Goal: Information Seeking & Learning: Check status

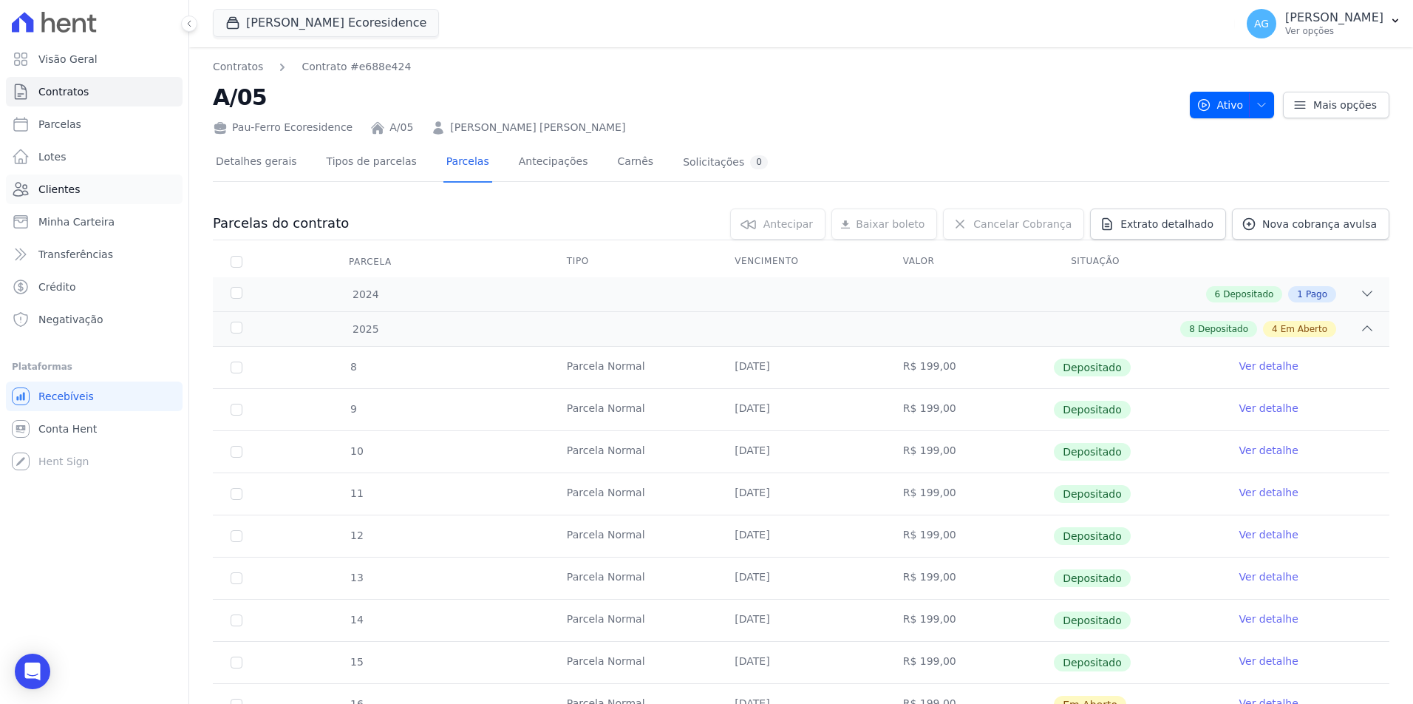
click at [102, 197] on link "Clientes" at bounding box center [94, 189] width 177 height 30
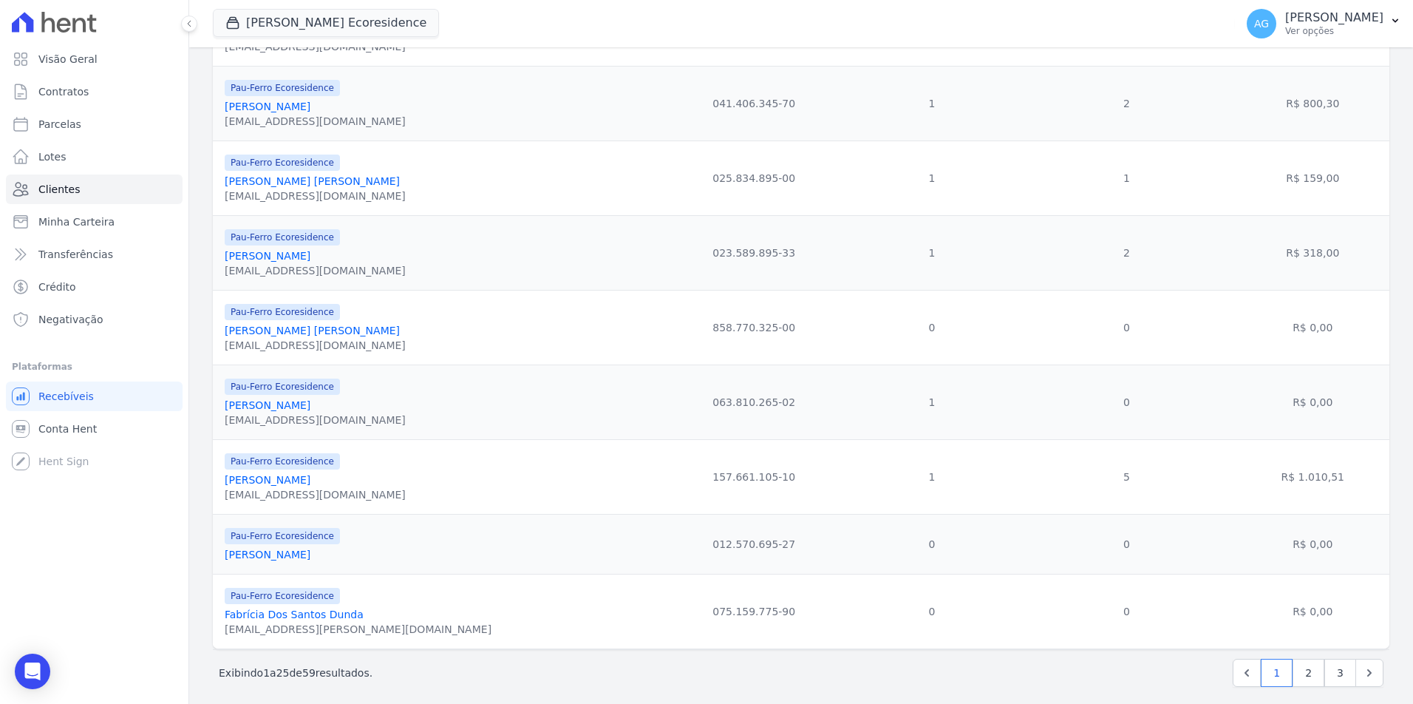
scroll to position [1491, 0]
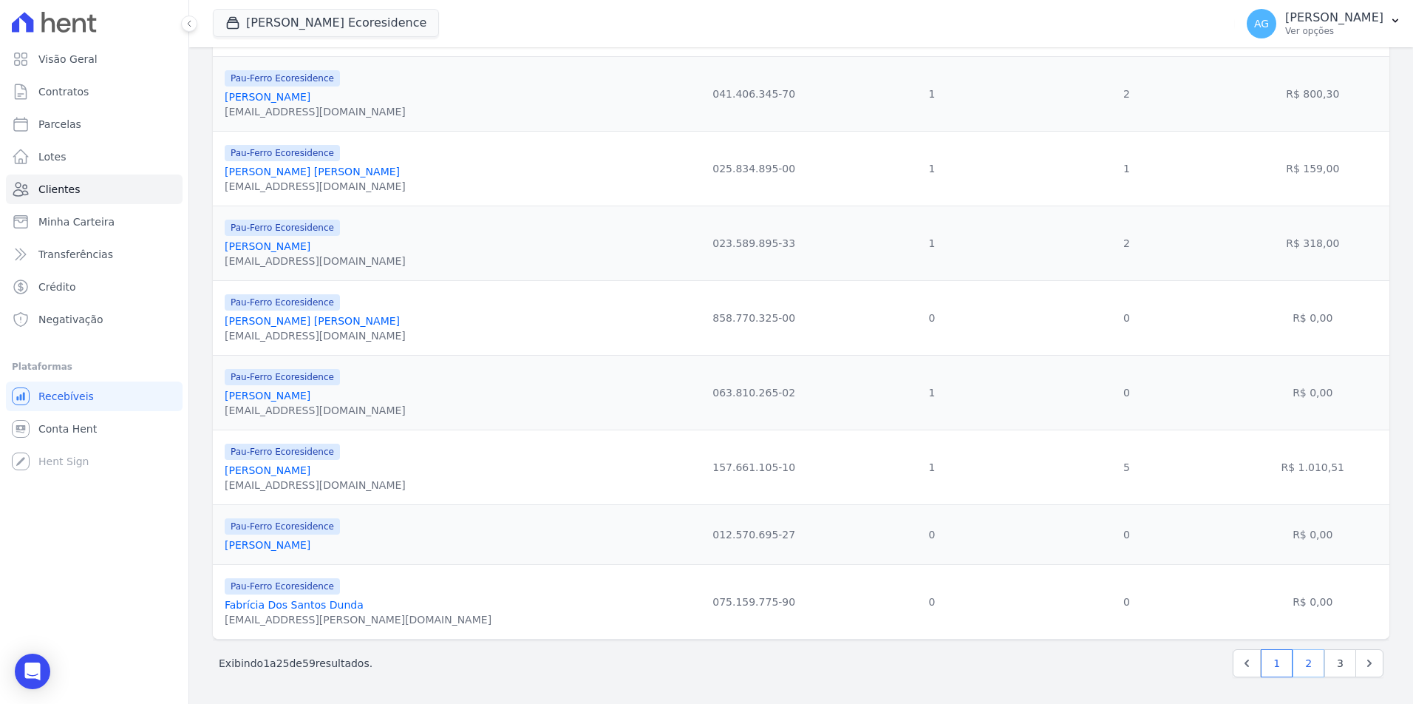
click at [1304, 666] on link "2" at bounding box center [1309, 663] width 32 height 28
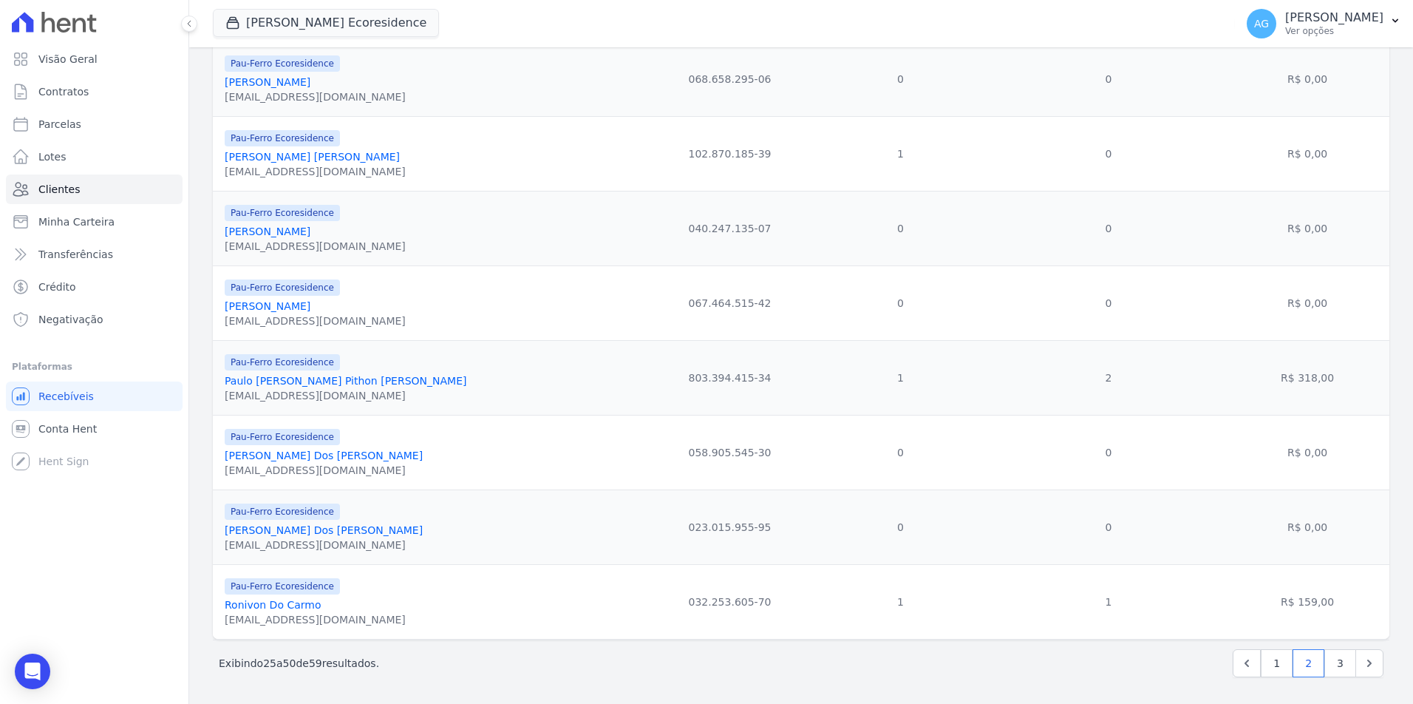
scroll to position [1476, 0]
click at [1340, 667] on link "3" at bounding box center [1340, 663] width 32 height 28
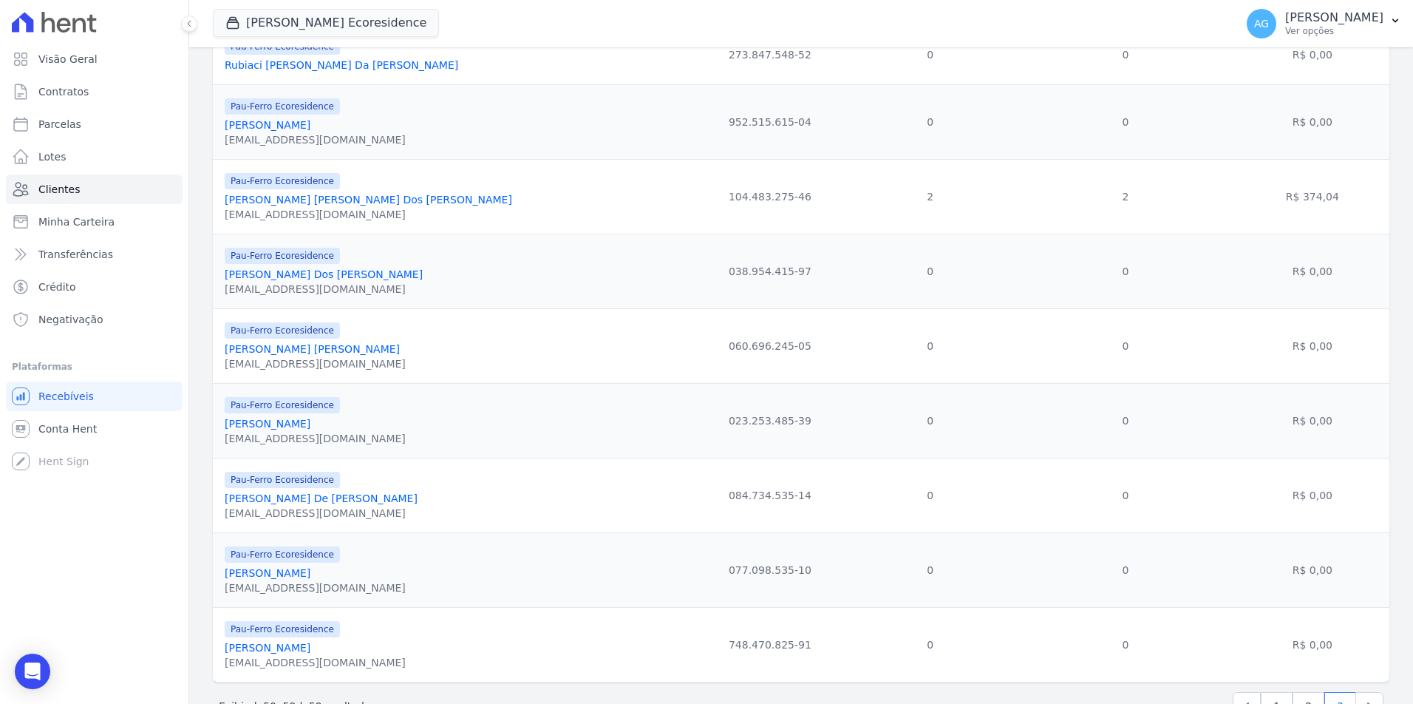
scroll to position [299, 0]
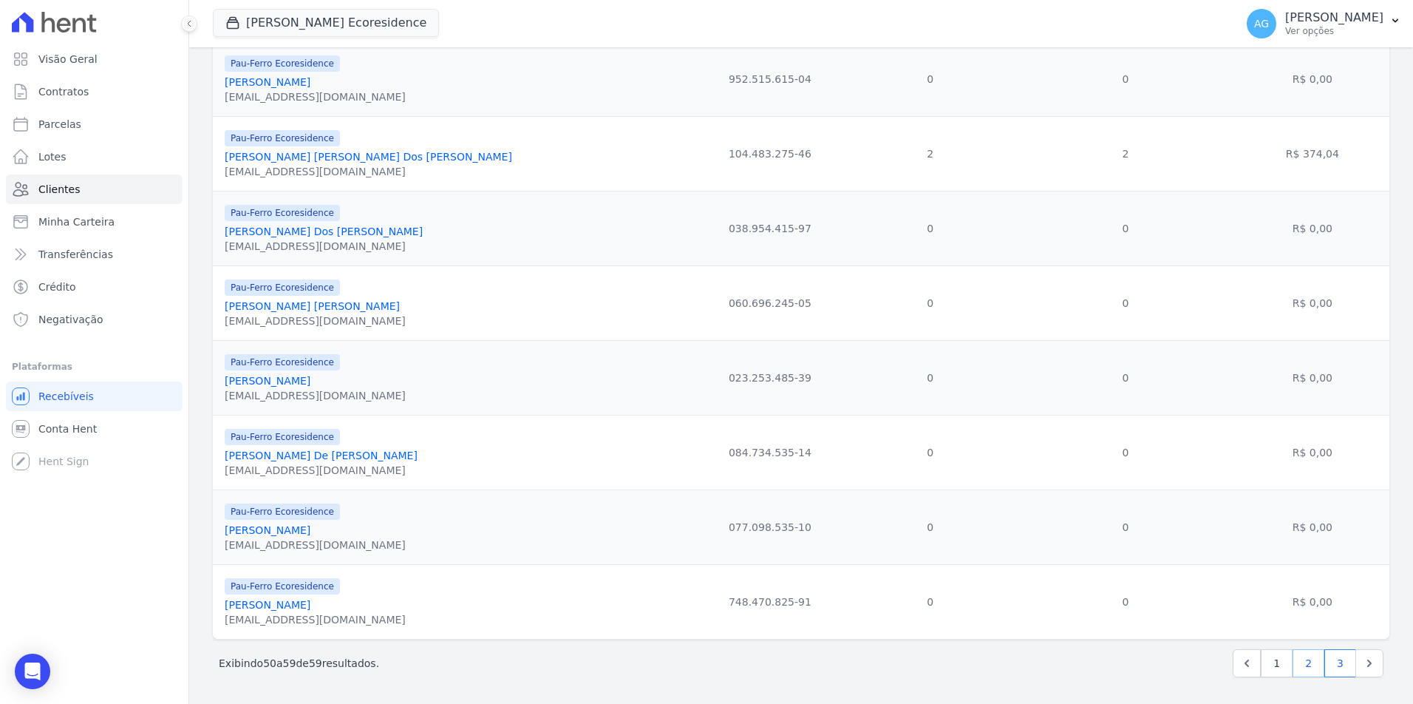
click at [1313, 662] on link "2" at bounding box center [1309, 663] width 32 height 28
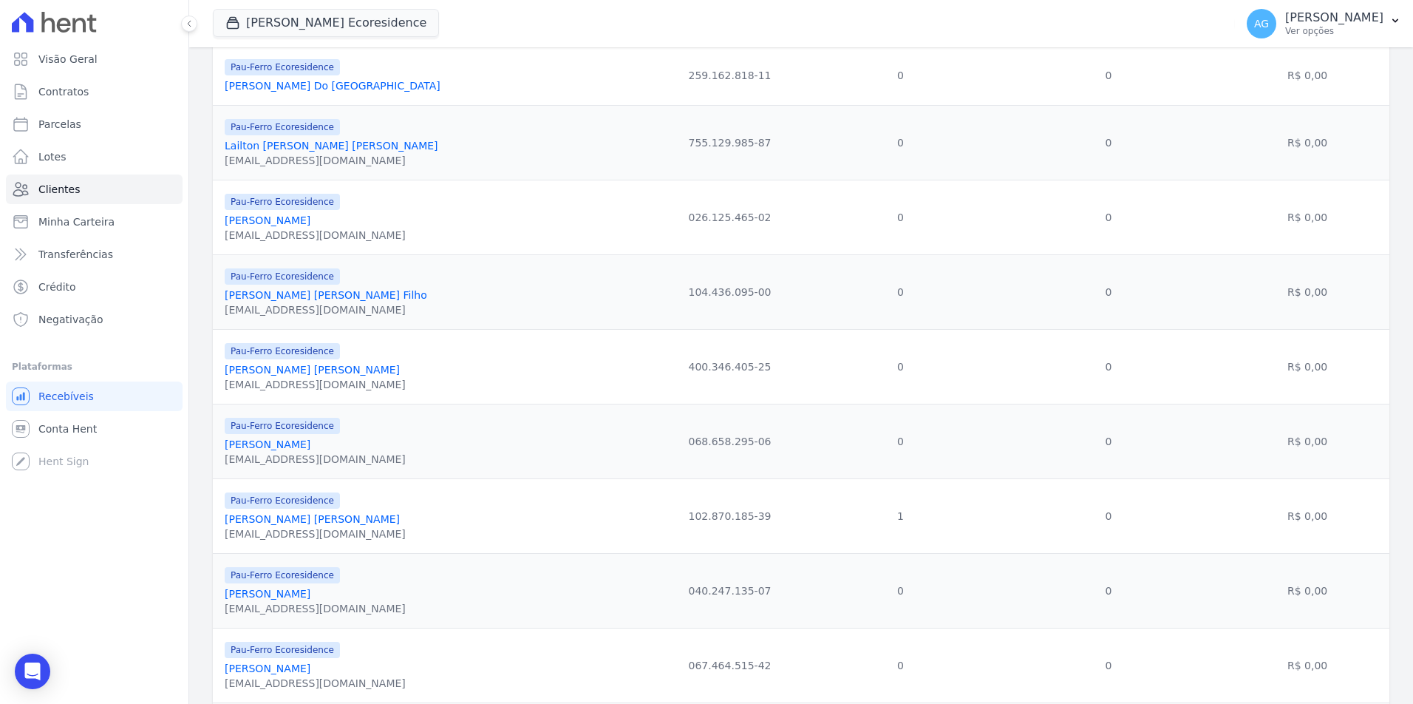
scroll to position [1476, 0]
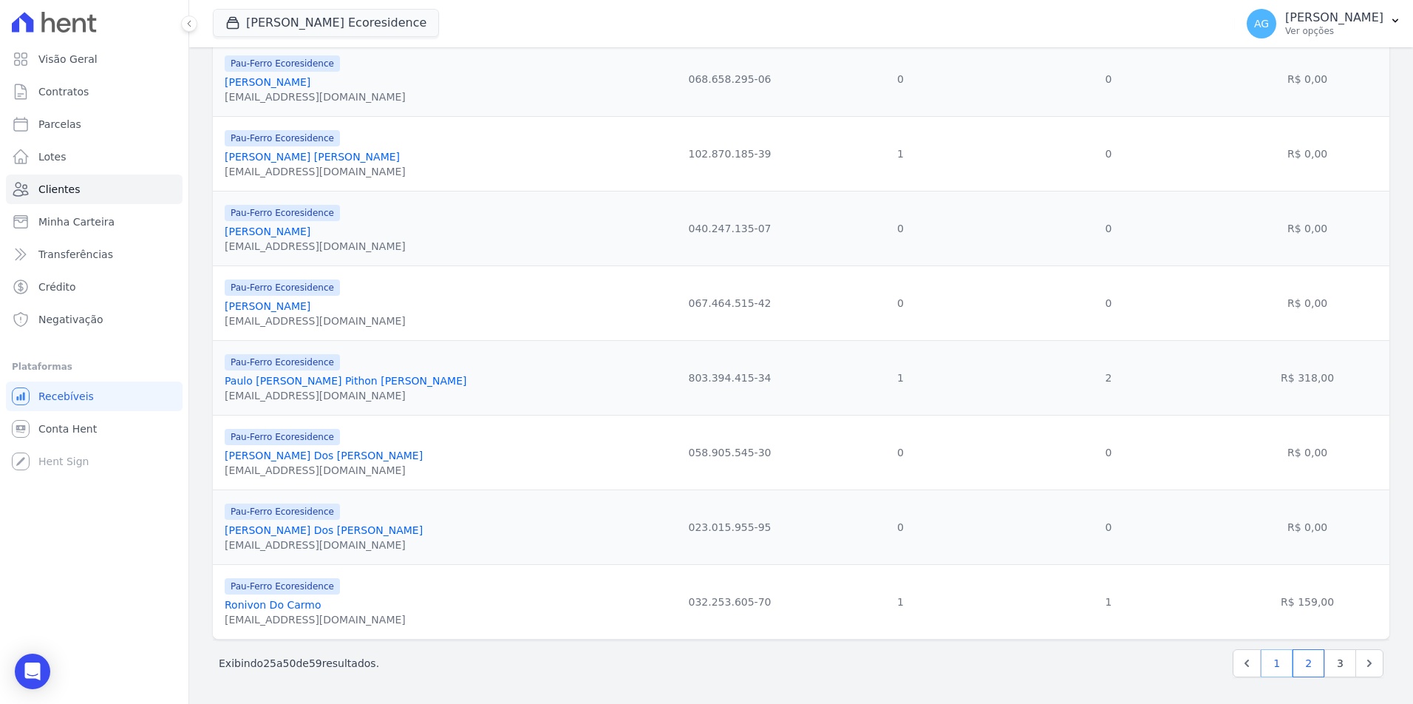
click at [1283, 670] on link "1" at bounding box center [1277, 663] width 32 height 28
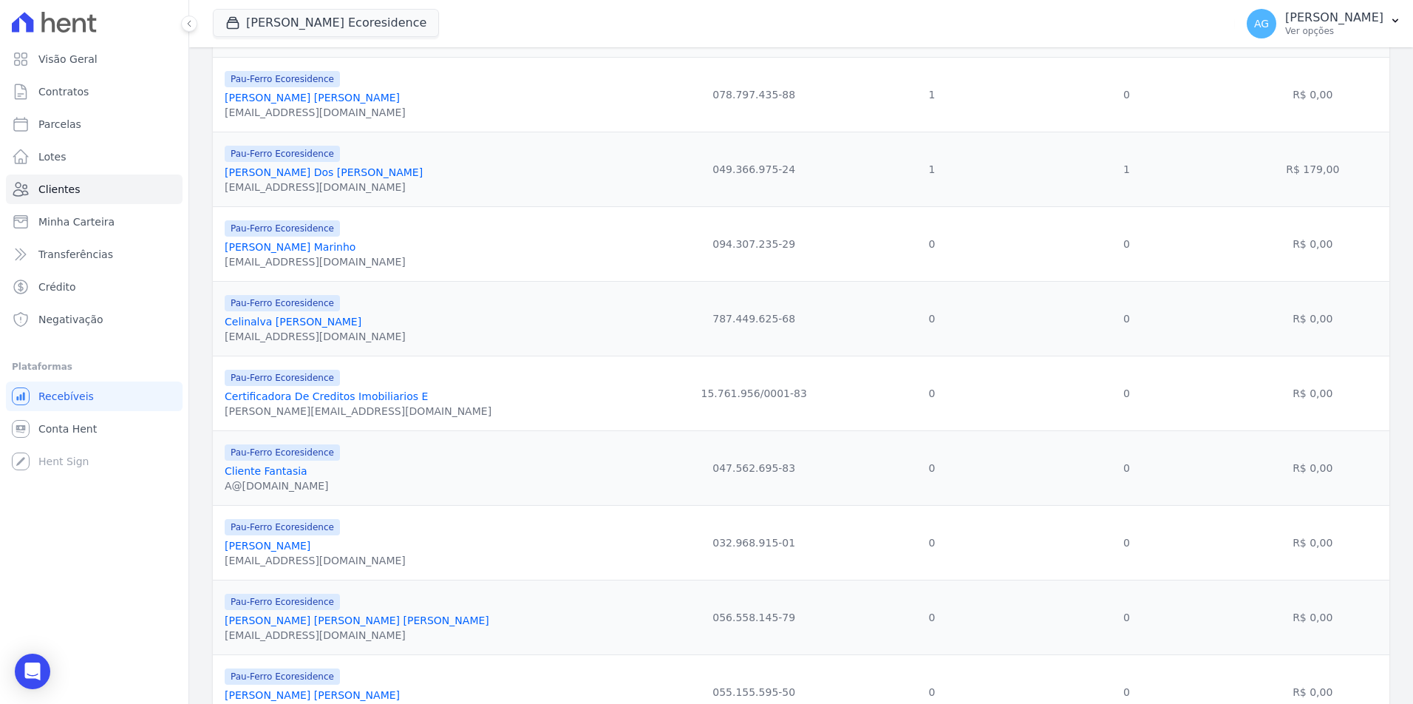
scroll to position [805, 0]
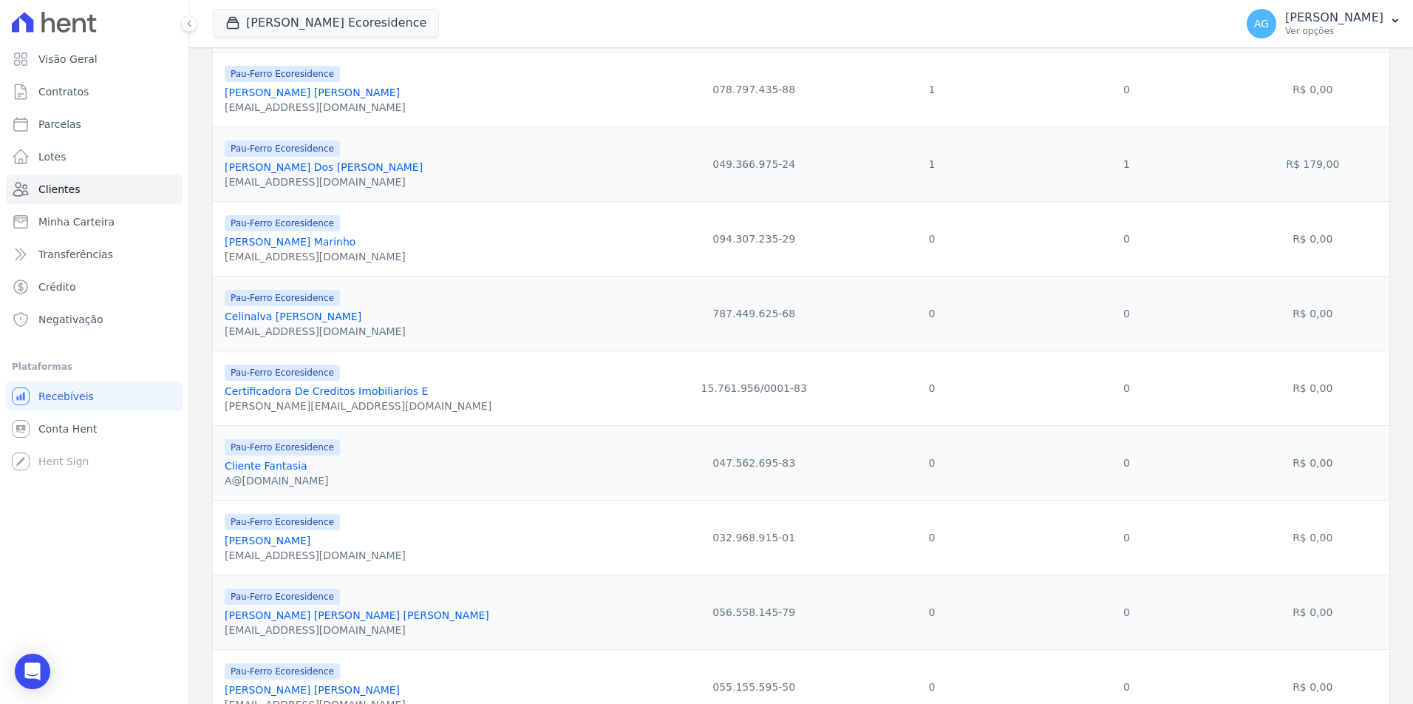
click at [289, 95] on link "[PERSON_NAME] [PERSON_NAME]" at bounding box center [312, 92] width 175 height 12
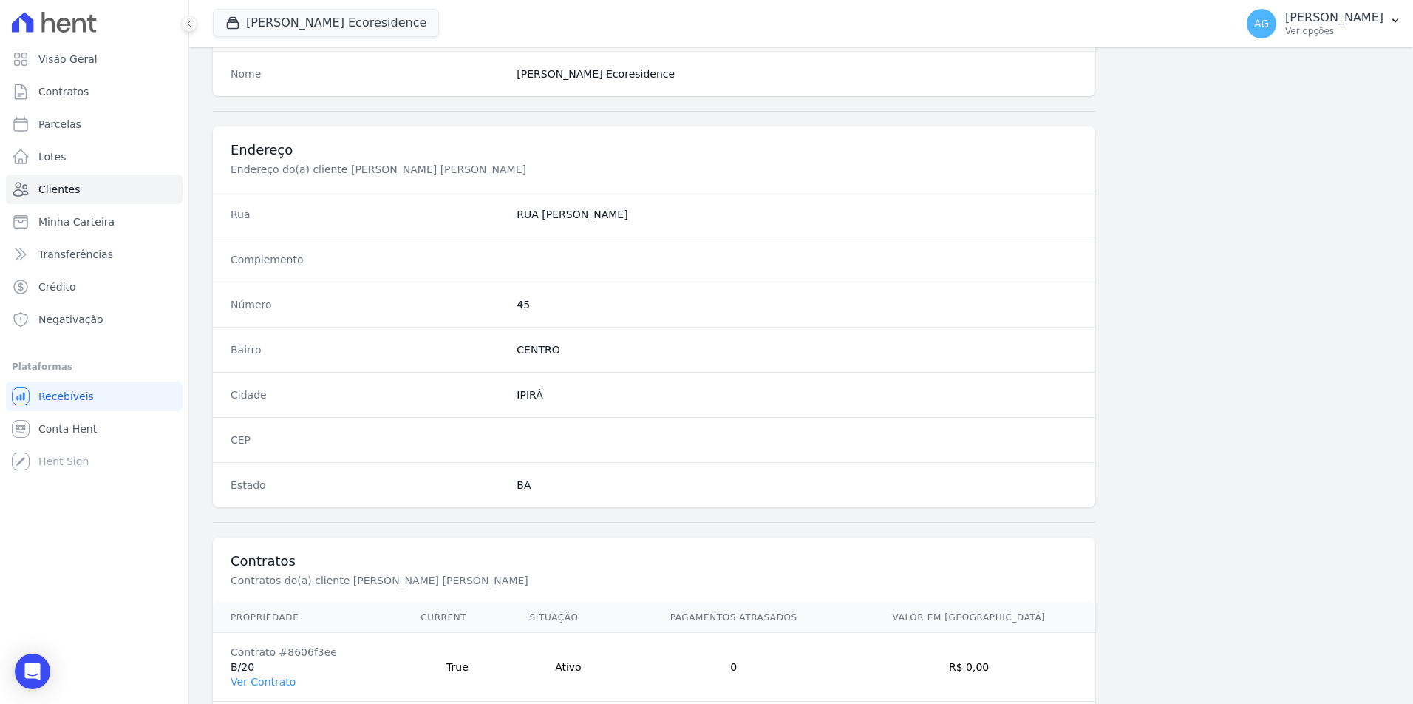
scroll to position [679, 0]
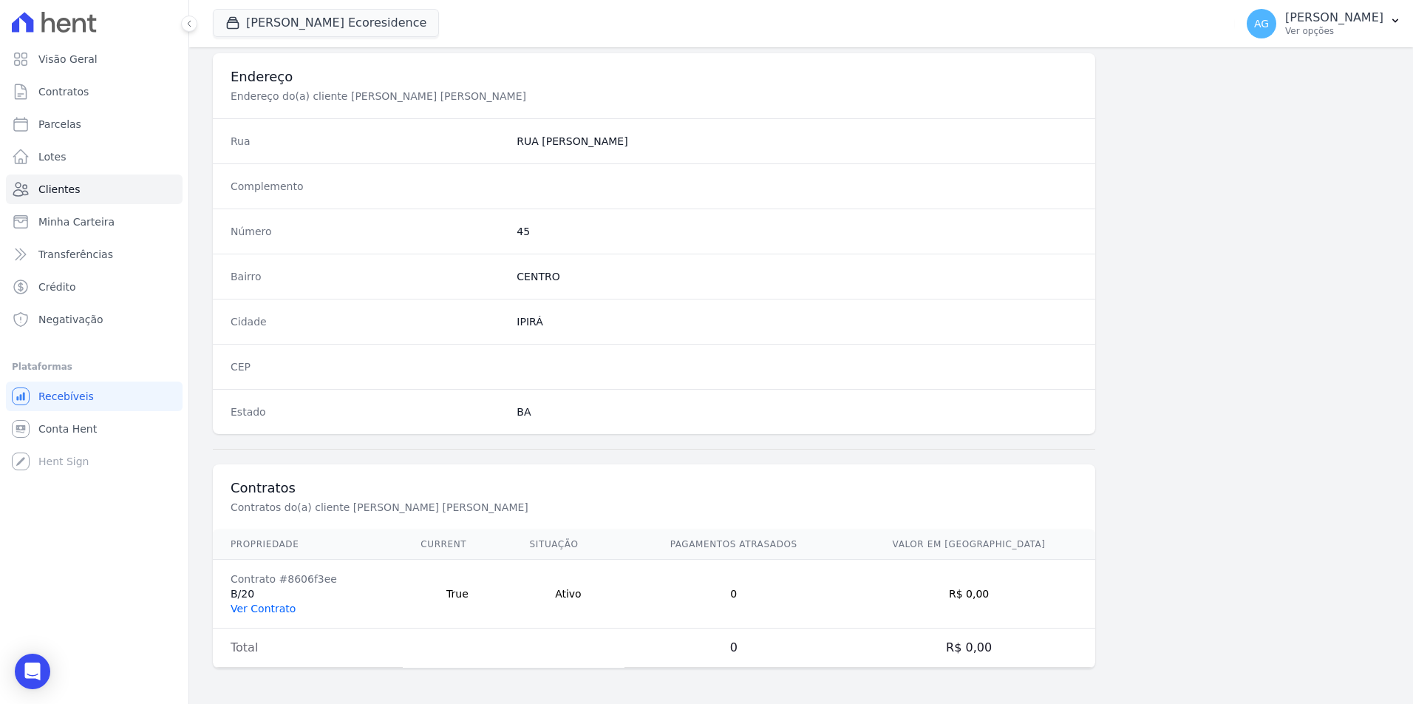
click at [266, 610] on link "Ver Contrato" at bounding box center [263, 608] width 65 height 12
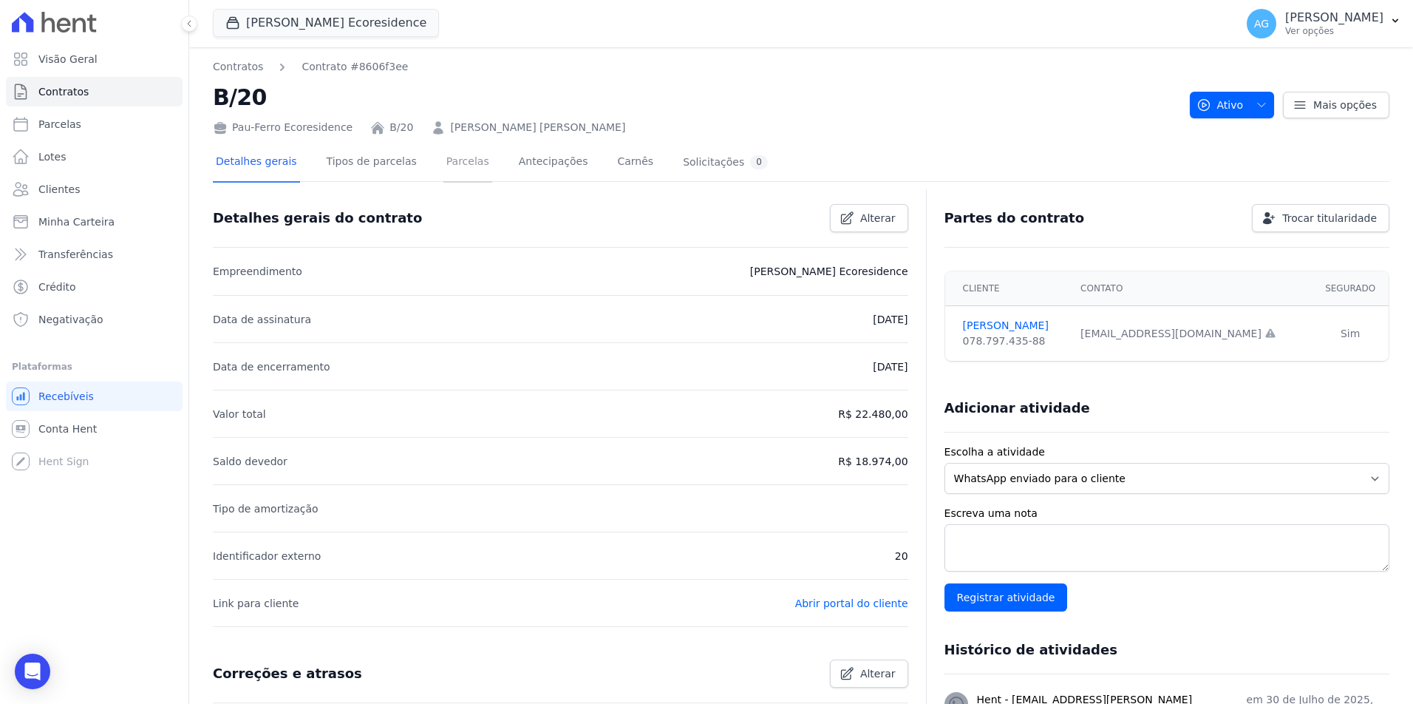
click at [443, 162] on link "Parcelas" at bounding box center [467, 162] width 49 height 39
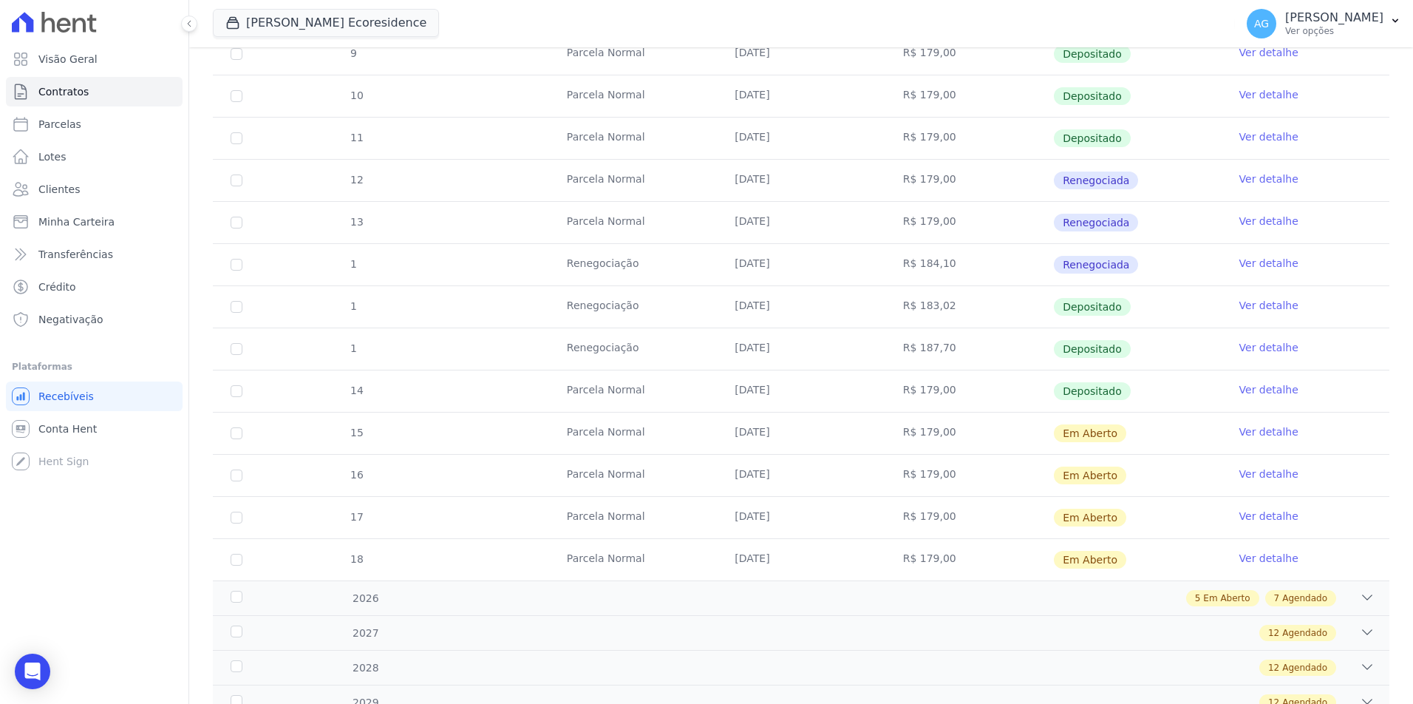
scroll to position [715, 0]
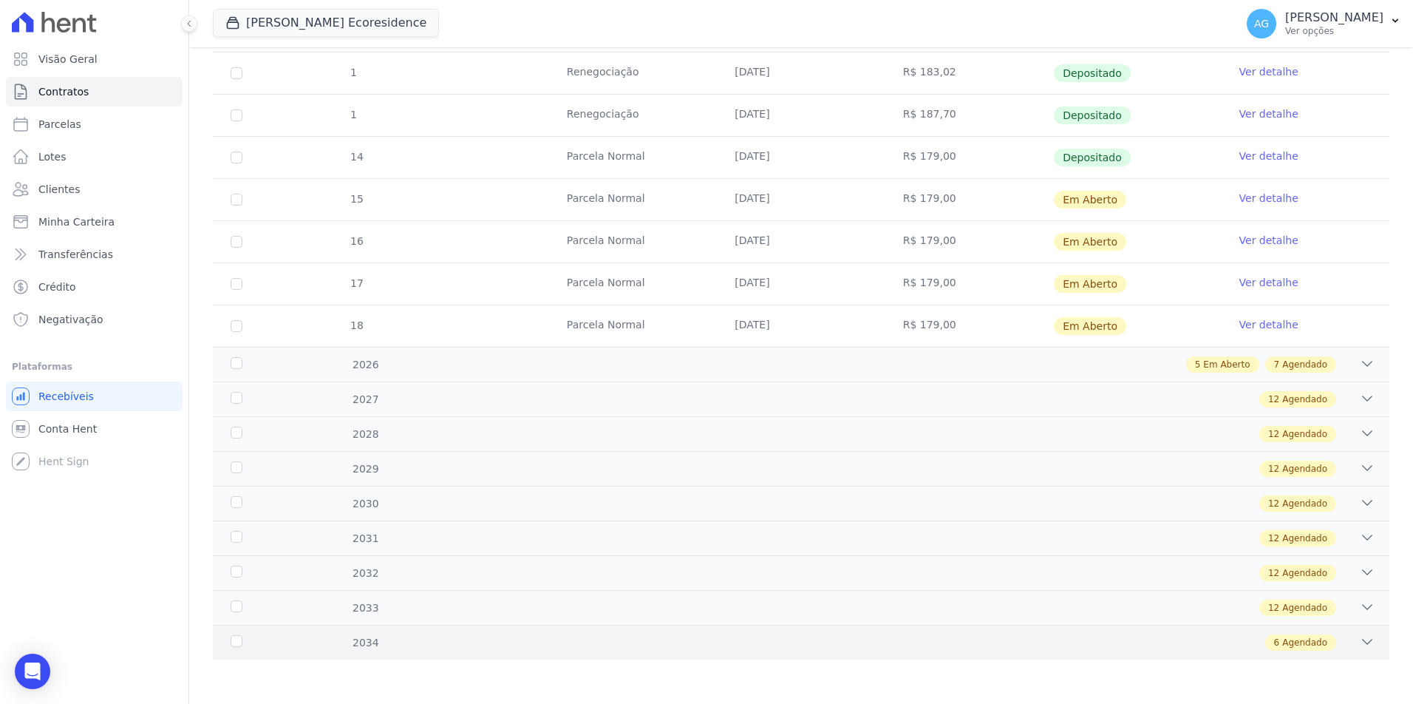
click at [432, 643] on div "6 Agendado" at bounding box center [859, 642] width 1032 height 16
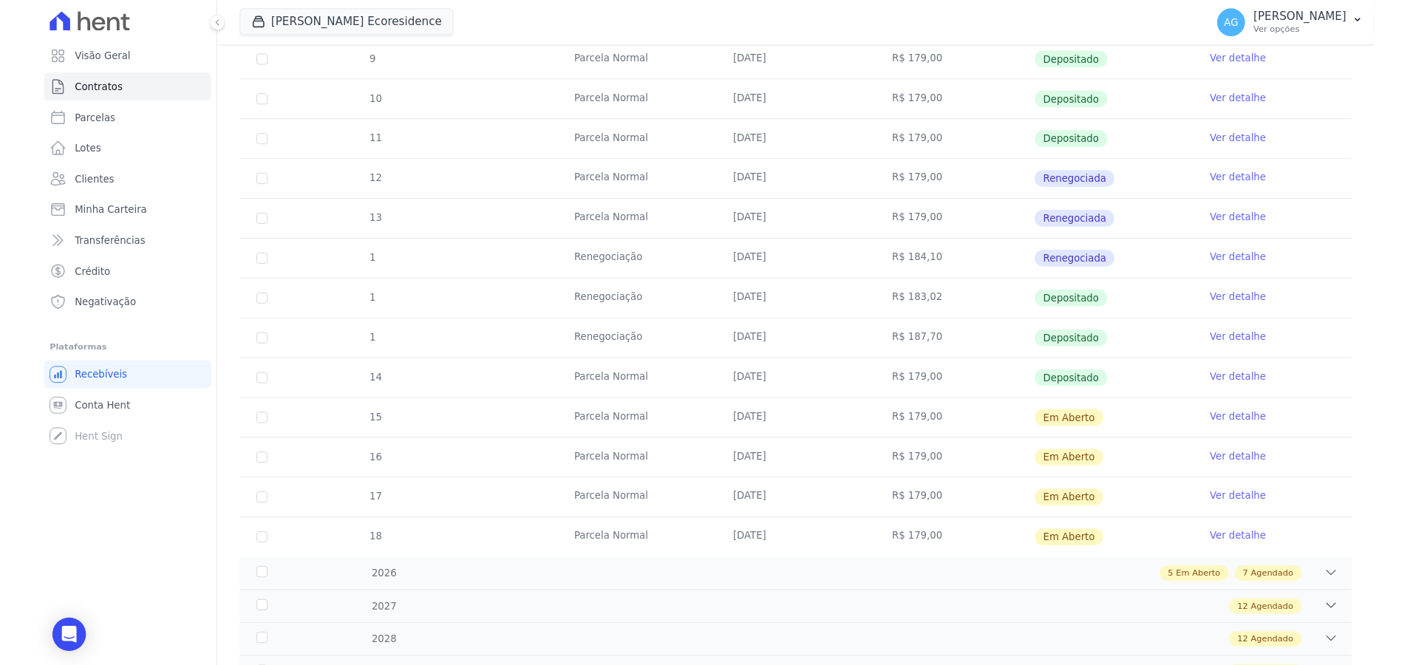
scroll to position [463, 0]
